Goal: Check status: Check status

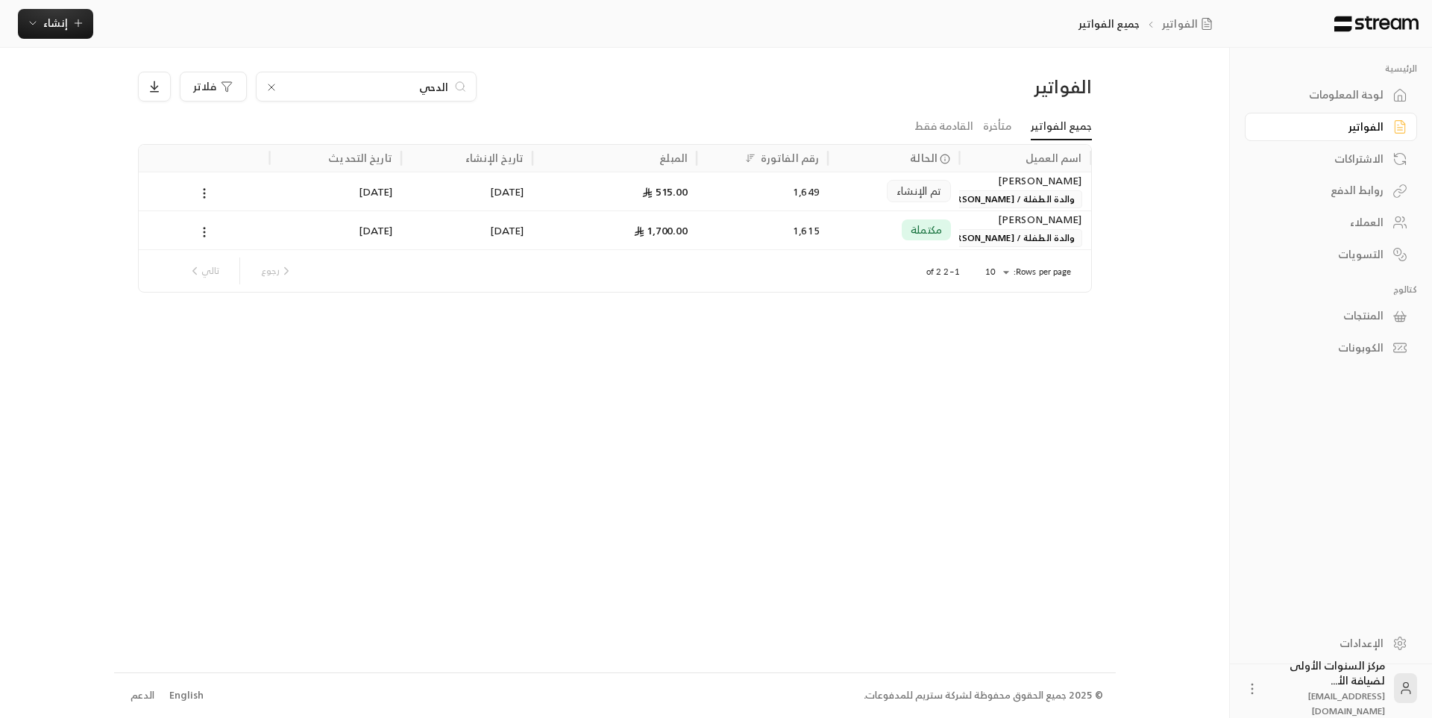
click at [1340, 105] on link "لوحة المعلومات" at bounding box center [1331, 95] width 172 height 29
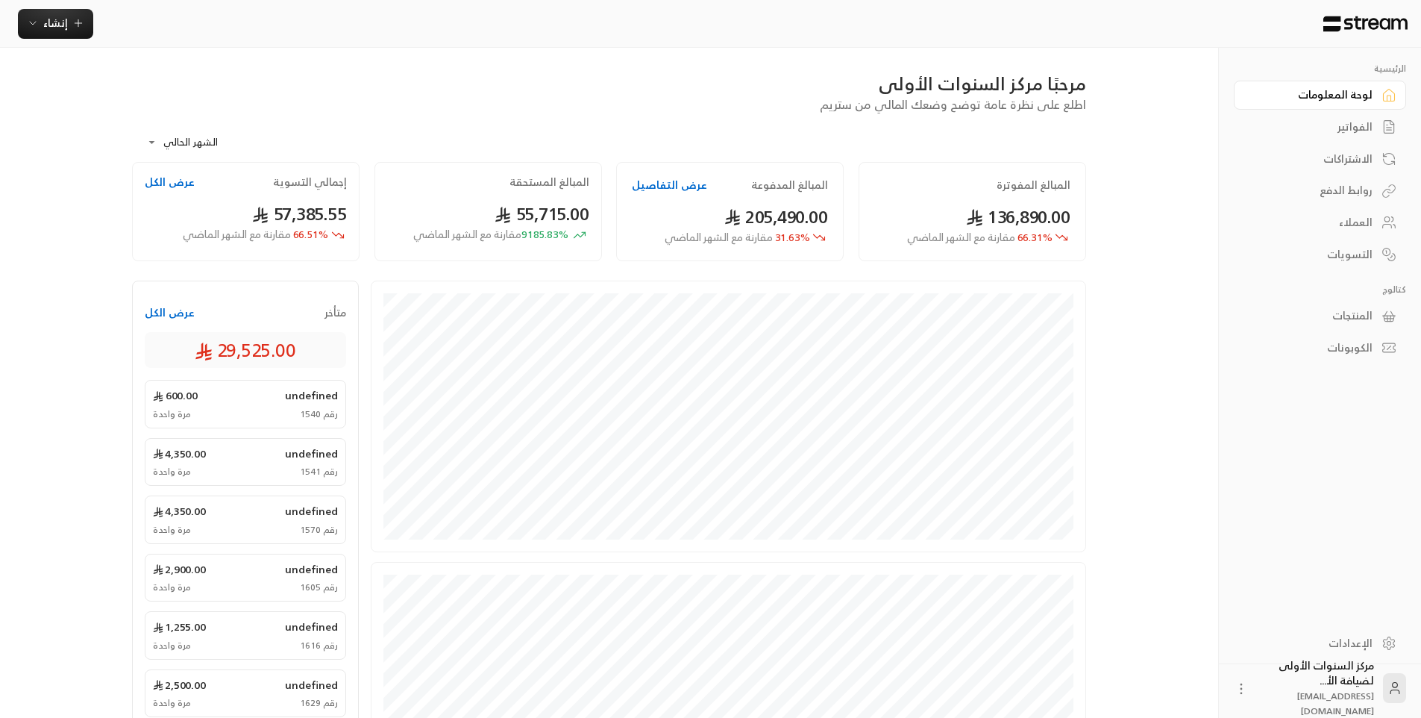
click at [1326, 134] on div "الفواتير" at bounding box center [1313, 126] width 120 height 15
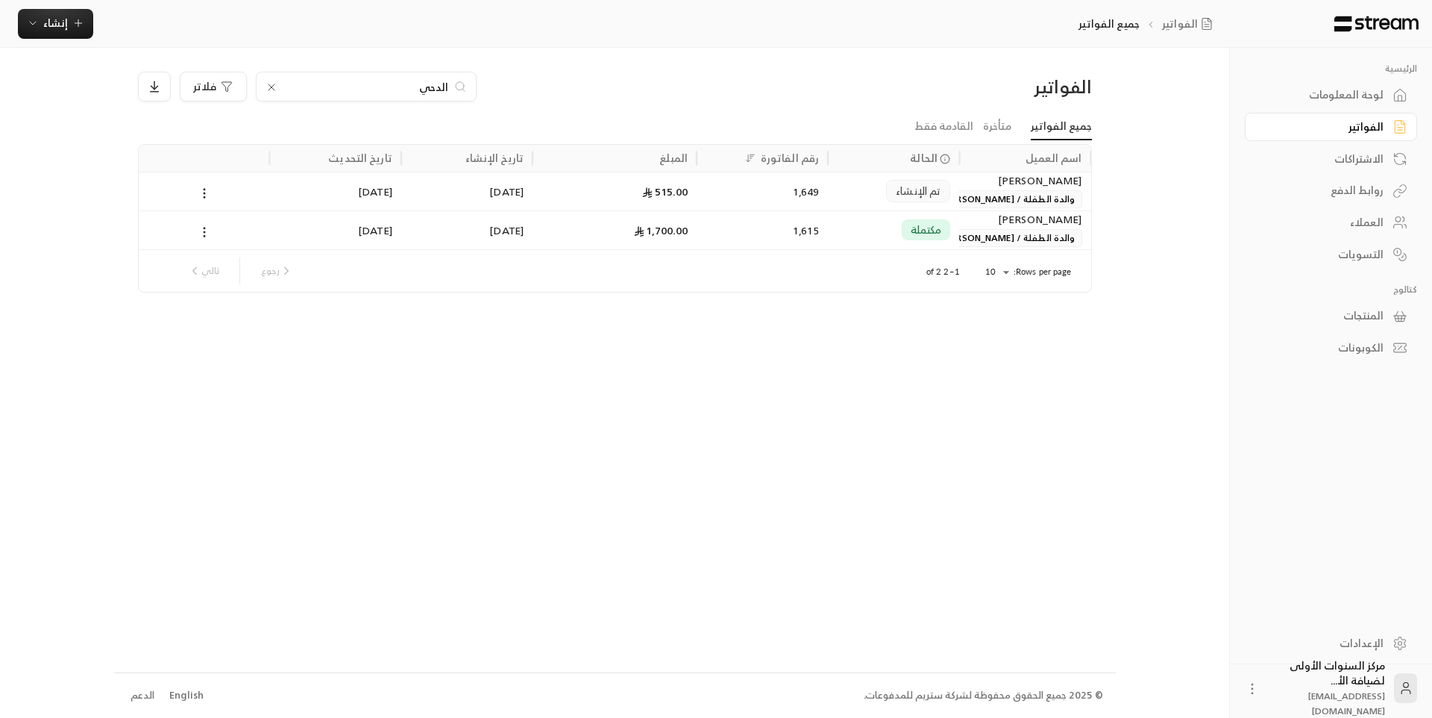
click at [269, 88] on icon at bounding box center [272, 87] width 12 height 12
